Goal: Check status: Check status

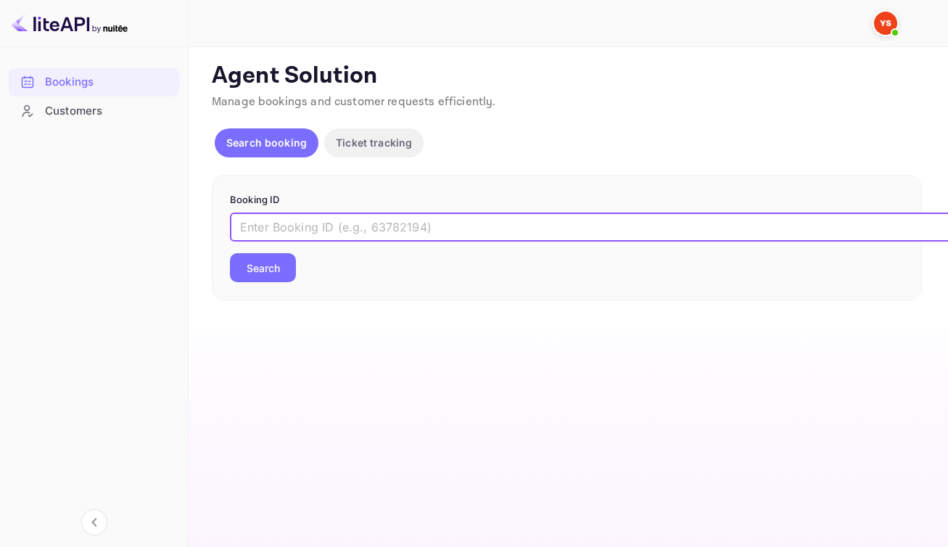
click at [477, 241] on input "text" at bounding box center [592, 226] width 725 height 29
paste input "9811508"
type input "9811508"
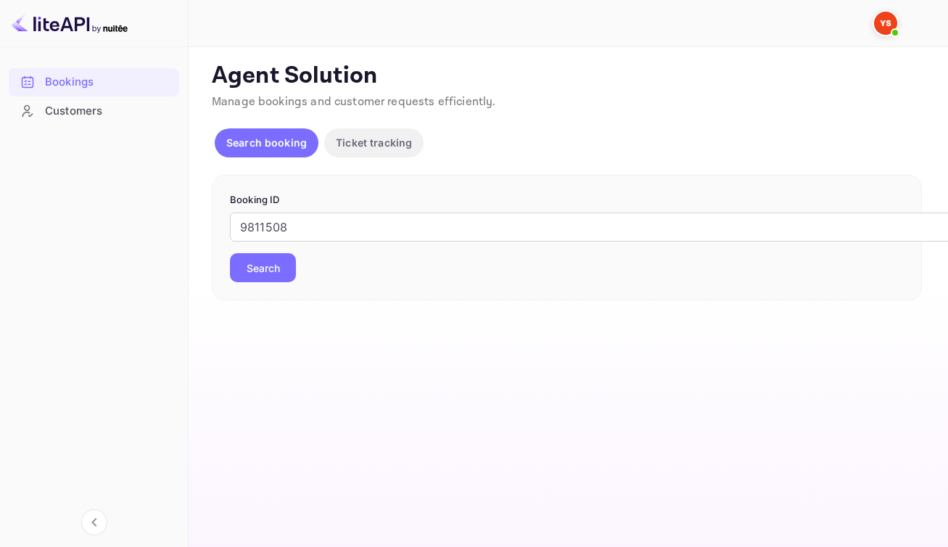
click at [272, 273] on button "Search" at bounding box center [263, 267] width 66 height 29
click at [438, 241] on input "text" at bounding box center [592, 226] width 725 height 29
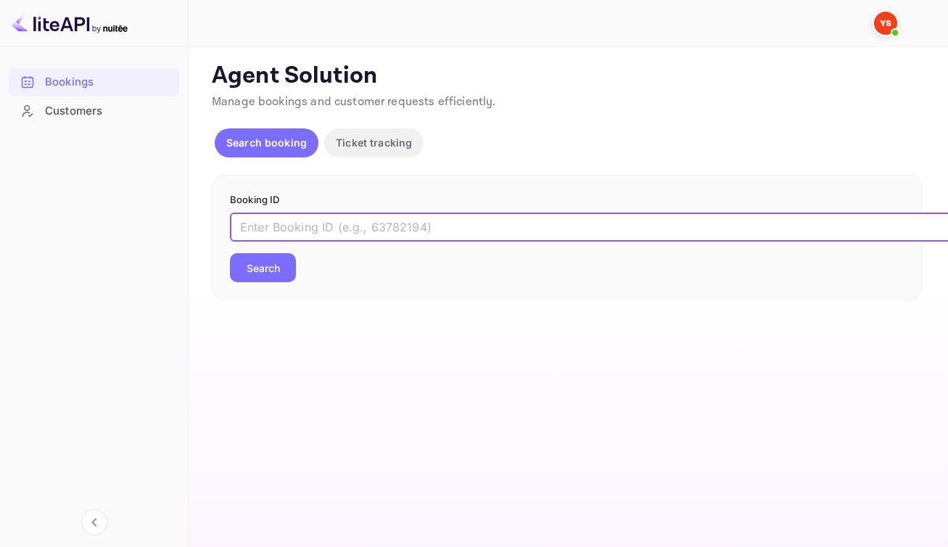
paste input "9811508"
type input "9811508"
click at [285, 280] on button "Search" at bounding box center [263, 267] width 66 height 29
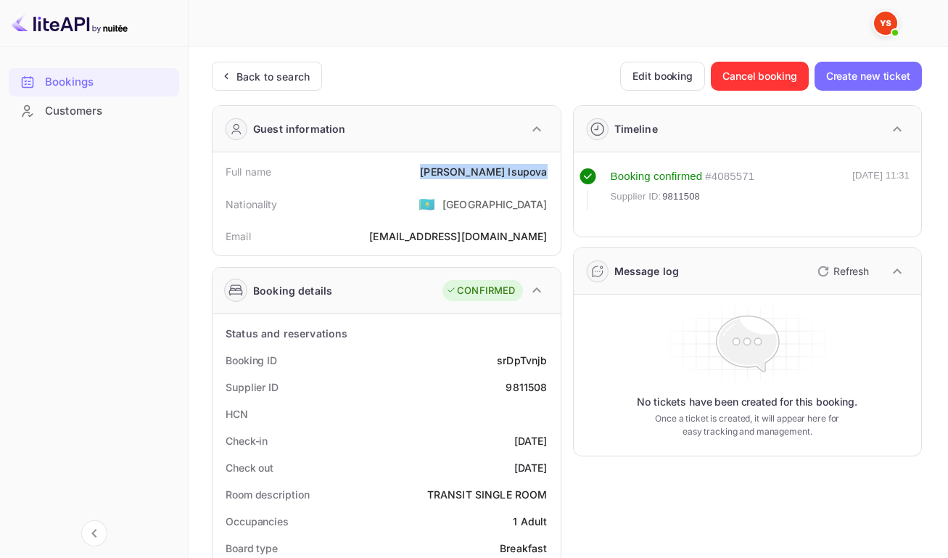
drag, startPoint x: 478, startPoint y: 173, endPoint x: 547, endPoint y: 180, distance: 69.9
click at [548, 180] on div "Full name Olga Isupova" at bounding box center [386, 171] width 336 height 27
copy div "Olga Isupova"
click at [511, 365] on div "srDpTvnjb" at bounding box center [522, 359] width 50 height 15
click at [512, 365] on div "srDpTvnjb" at bounding box center [522, 359] width 50 height 15
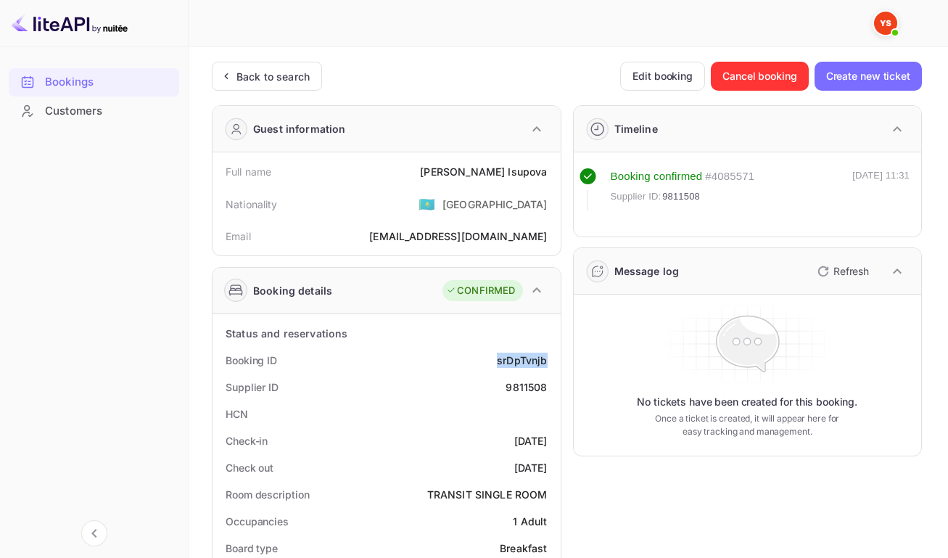
copy div "srDpTvnjb"
click at [518, 394] on div "9811508" at bounding box center [525, 386] width 41 height 15
copy div "9811508"
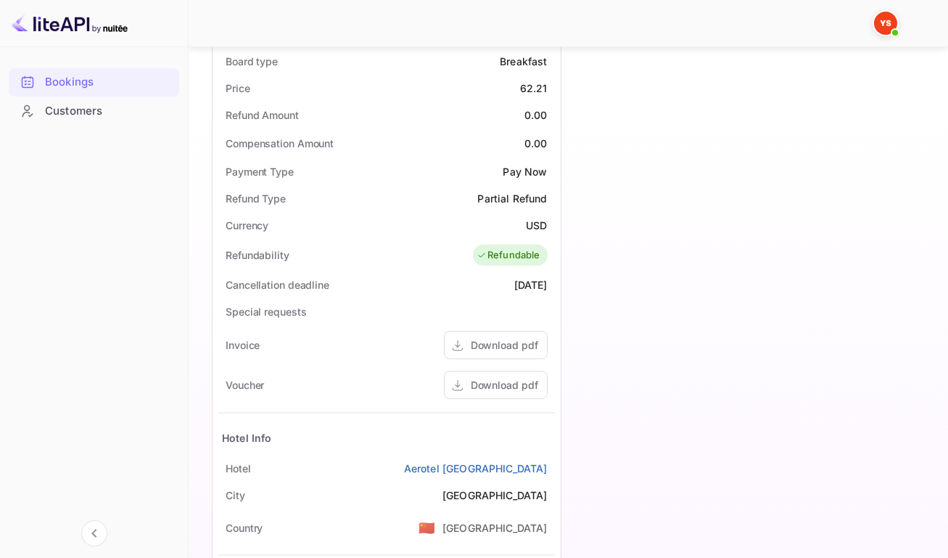
scroll to position [487, 0]
click at [474, 392] on div "Download pdf" at bounding box center [504, 383] width 67 height 15
